Goal: Information Seeking & Learning: Learn about a topic

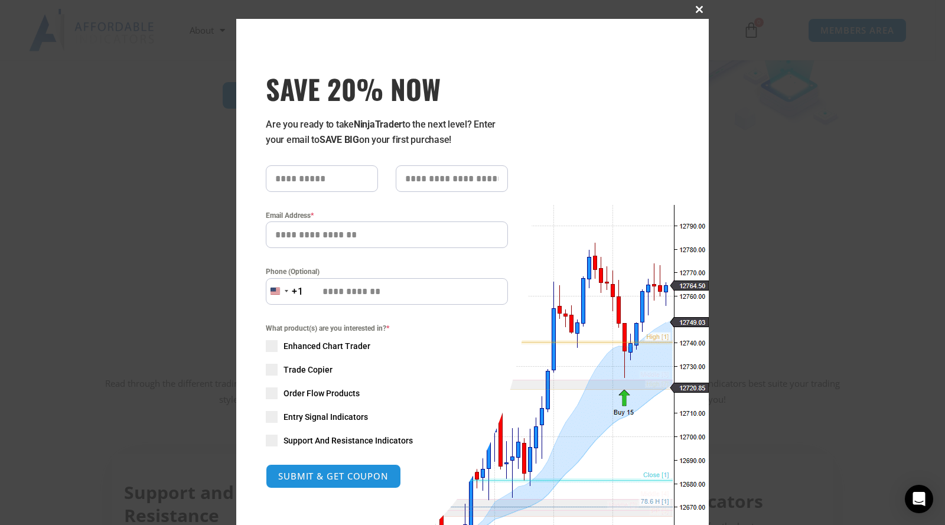
scroll to position [459, 0]
click at [463, 168] on input "SAVE 20% NOW popup" at bounding box center [452, 178] width 112 height 27
click at [56, 210] on link at bounding box center [472, 262] width 945 height 525
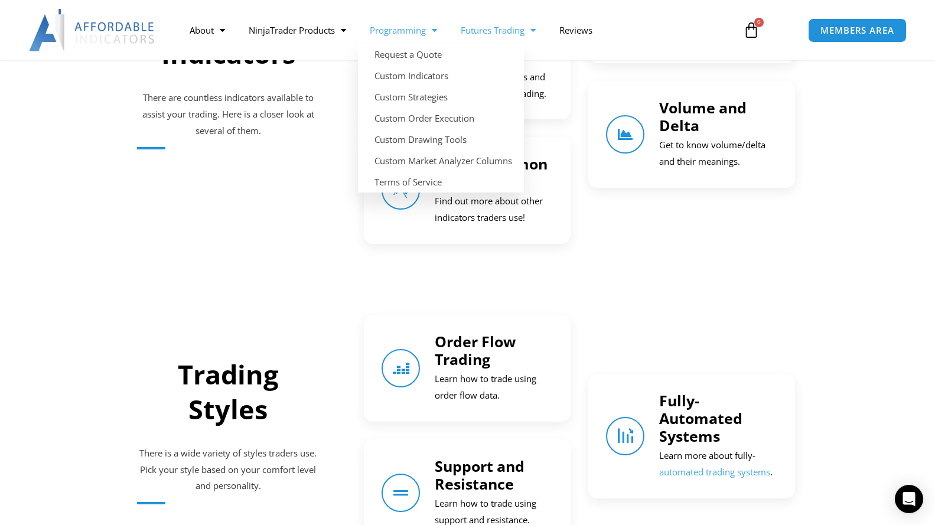
scroll to position [974, 0]
